Goal: Task Accomplishment & Management: Complete application form

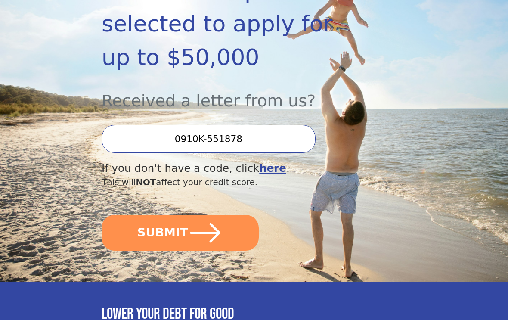
scroll to position [189, 0]
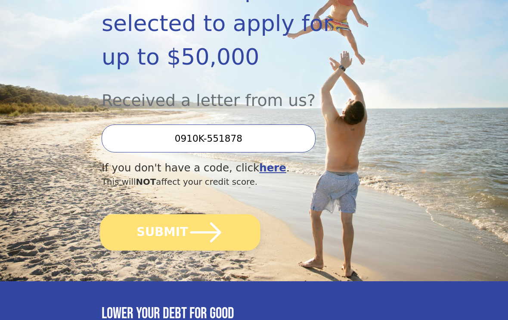
click at [228, 215] on button "SUBMIT" at bounding box center [180, 233] width 160 height 37
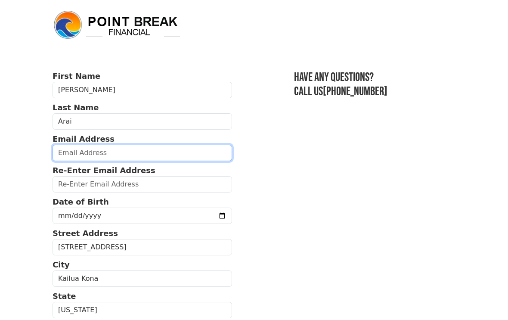
click at [118, 152] on input "email" at bounding box center [143, 153] width 180 height 16
type input "d"
type input "n"
type input "daichankun."
type input "daichankun.g@gmail.com"
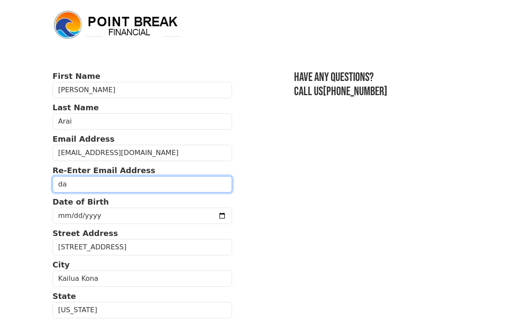
type input "dai"
type input "daichankun.g@gmail.com"
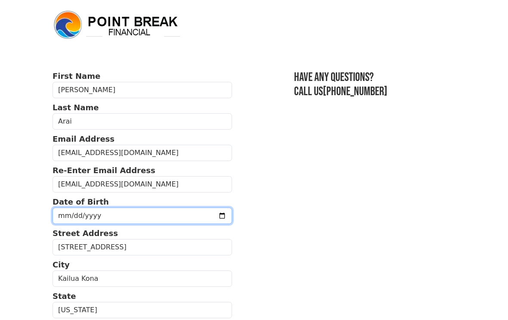
click at [173, 218] on input "1983-06-03" at bounding box center [143, 216] width 180 height 16
click at [139, 214] on input "1983-06-03" at bounding box center [143, 216] width 180 height 16
click at [137, 221] on input "1983-06-03" at bounding box center [143, 216] width 180 height 16
type input "1983-06-07"
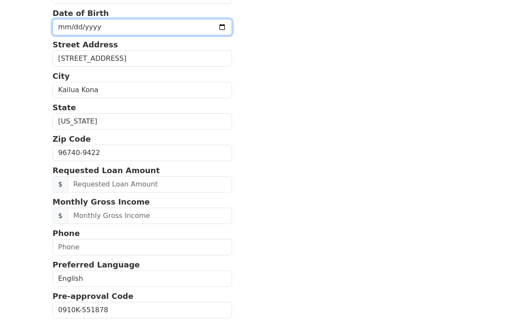
scroll to position [189, 0]
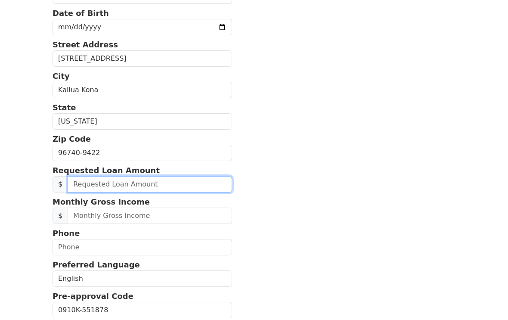
click at [185, 185] on input "text" at bounding box center [150, 184] width 165 height 16
type input "40,000.00"
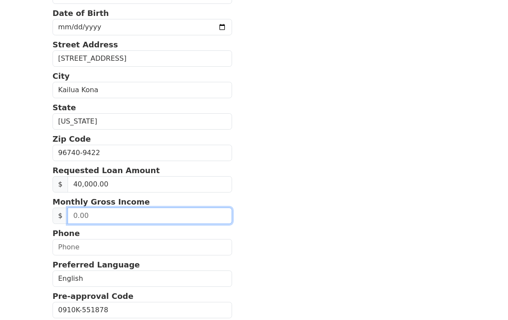
click at [85, 219] on input "text" at bounding box center [150, 216] width 165 height 16
type input "6.00"
type input "7,500.00"
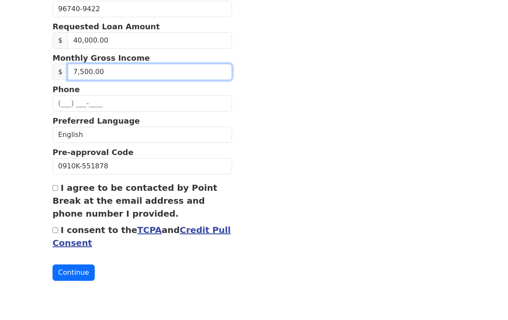
scroll to position [317, 0]
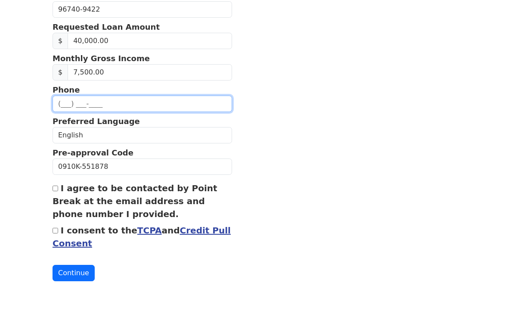
click at [147, 111] on input "text" at bounding box center [143, 119] width 180 height 16
type input "(201) 850-3291"
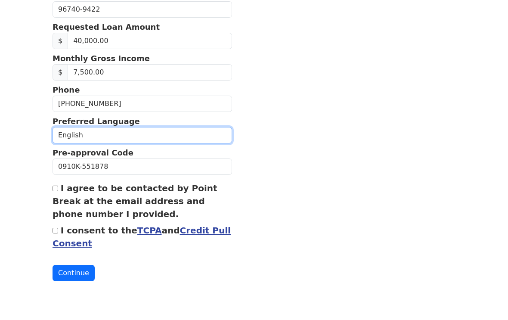
click at [94, 143] on select "English Spanish" at bounding box center [143, 151] width 180 height 16
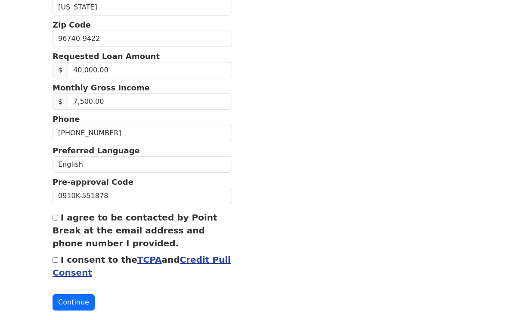
click at [56, 220] on input "I agree to be contacted by Point Break at the email address and phone number I …" at bounding box center [56, 218] width 6 height 6
checkbox input "true"
click at [56, 261] on input "I consent to the TCPA and Credit Pull Consent" at bounding box center [56, 261] width 6 height 6
checkbox input "true"
click at [69, 305] on button "Continue" at bounding box center [74, 303] width 42 height 16
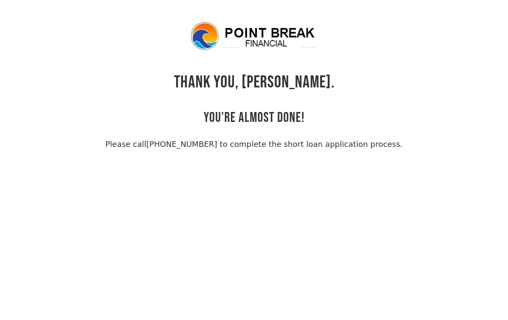
click at [415, 178] on body "THANK YOU, [PERSON_NAME]. YOU'RE ALMOST DONE! Please call [PHONE_NUMBER] to com…" at bounding box center [254, 181] width 508 height 320
